Goal: Information Seeking & Learning: Understand process/instructions

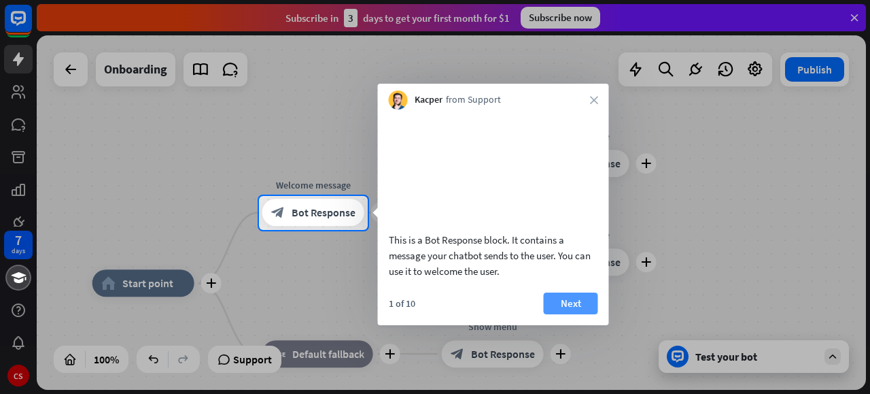
click at [557, 313] on button "Next" at bounding box center [571, 303] width 54 height 22
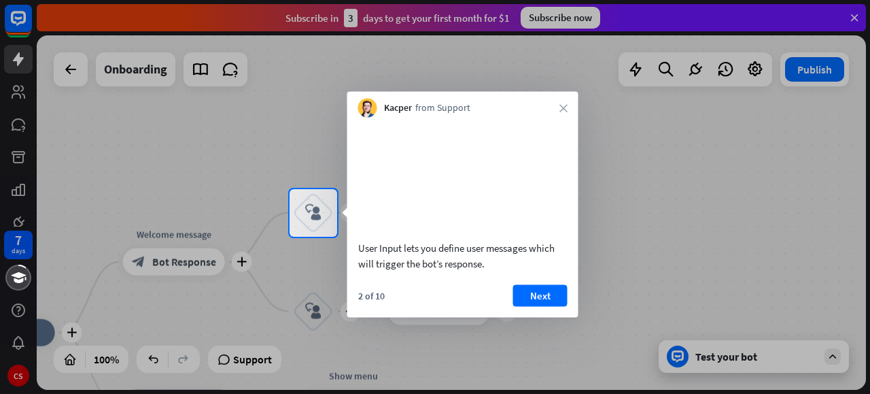
click at [557, 306] on button "Next" at bounding box center [540, 295] width 54 height 22
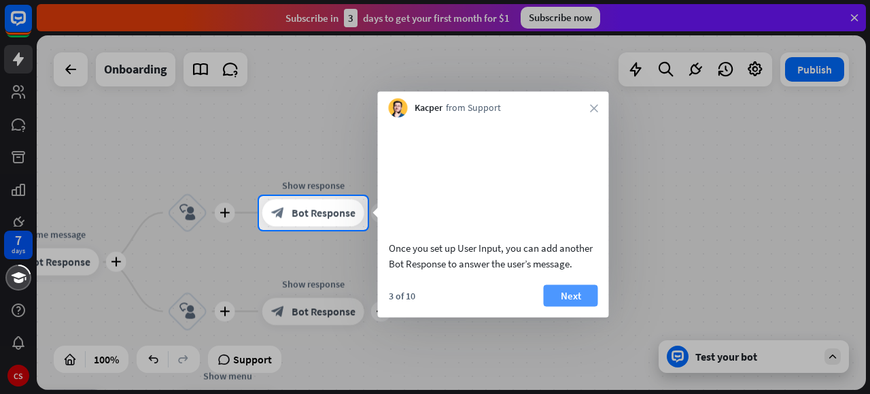
click at [568, 306] on button "Next" at bounding box center [571, 295] width 54 height 22
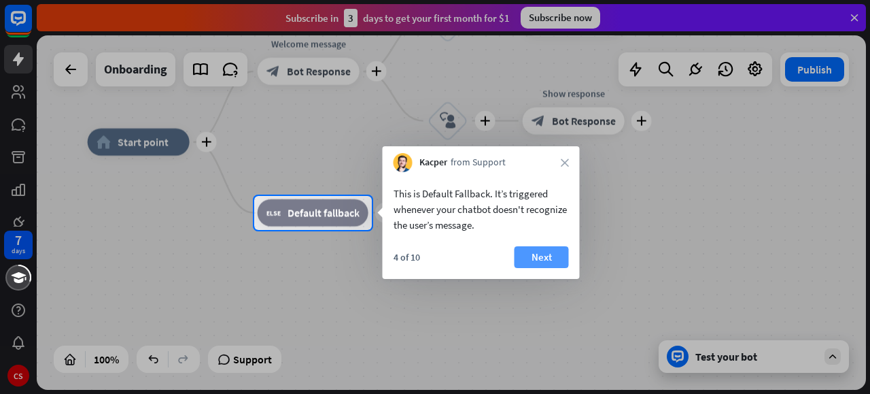
click at [548, 259] on button "Next" at bounding box center [542, 257] width 54 height 22
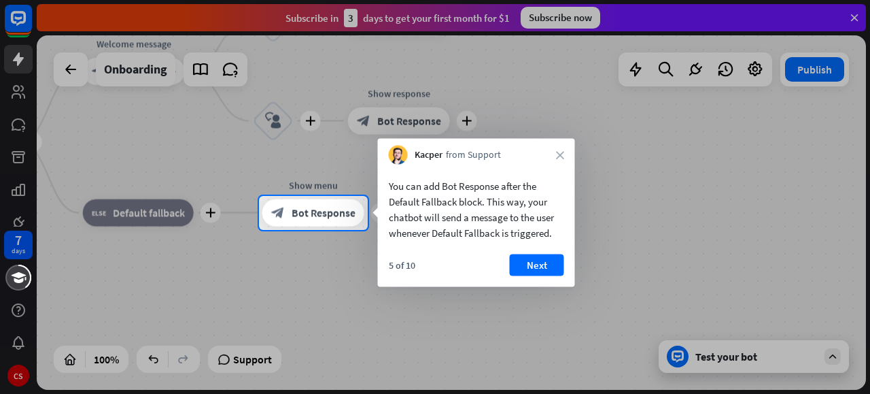
click at [548, 259] on button "Next" at bounding box center [537, 265] width 54 height 22
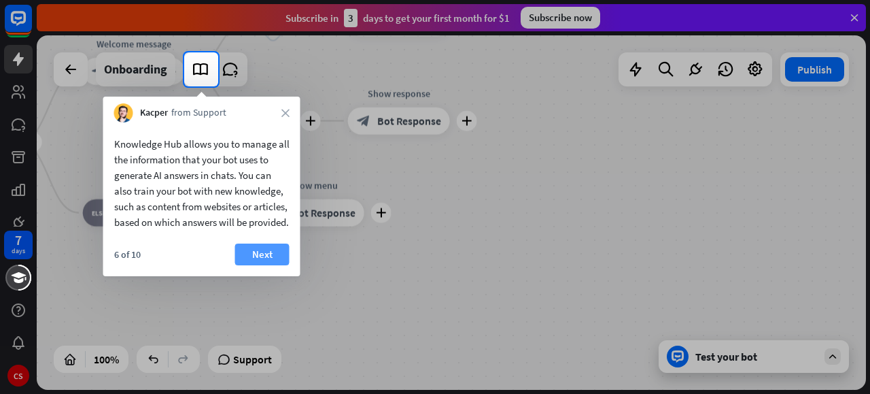
click at [269, 265] on button "Next" at bounding box center [262, 254] width 54 height 22
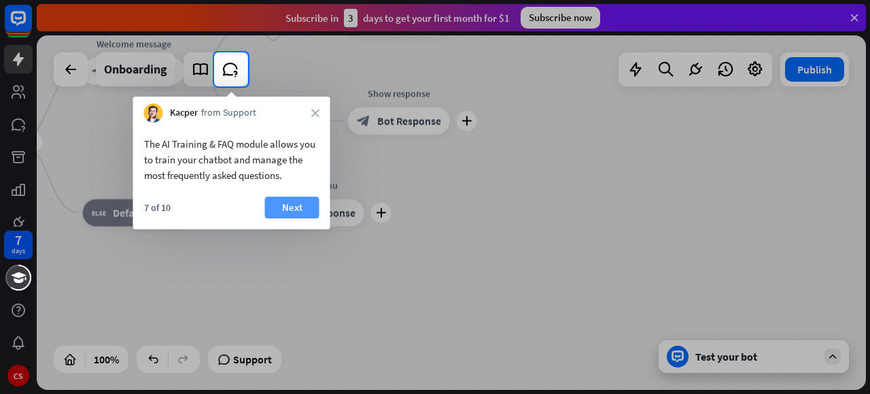
click at [279, 206] on button "Next" at bounding box center [292, 208] width 54 height 22
